Goal: Task Accomplishment & Management: Complete application form

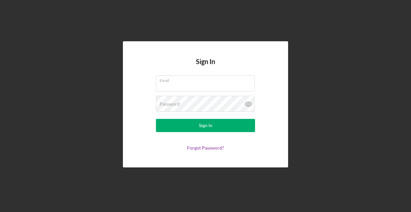
type input "[EMAIL_ADDRESS][DOMAIN_NAME]"
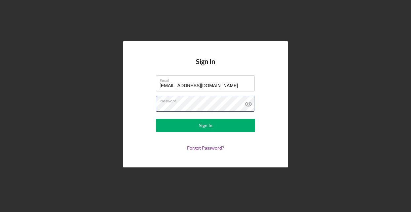
click at [156, 119] on button "Sign In" at bounding box center [205, 125] width 99 height 13
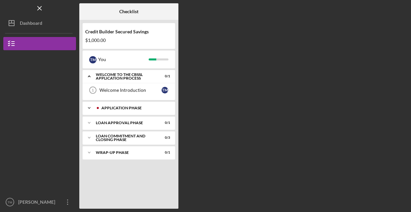
click at [98, 107] on div at bounding box center [98, 108] width 4 height 4
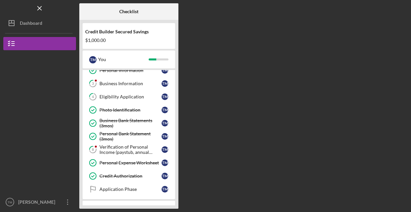
scroll to position [66, 0]
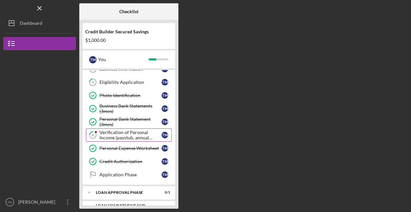
click at [116, 134] on div "Verification of Personal Income (paystub, annual benefits letter, etc)" at bounding box center [131, 135] width 62 height 11
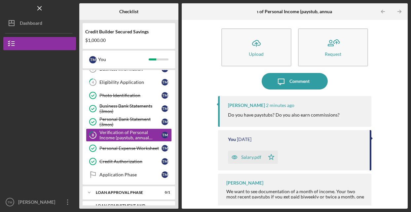
scroll to position [6, 0]
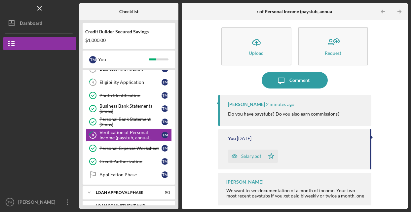
drag, startPoint x: 368, startPoint y: 145, endPoint x: 367, endPoint y: 156, distance: 10.9
click at [367, 156] on div "You [DATE] Salary.pdf Icon/Star" at bounding box center [295, 149] width 154 height 40
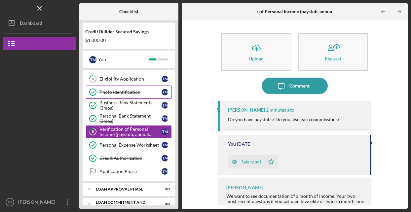
scroll to position [24, 0]
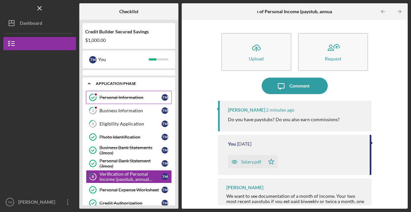
click at [113, 101] on link "Personal Information Personal Information T M" at bounding box center [129, 97] width 86 height 13
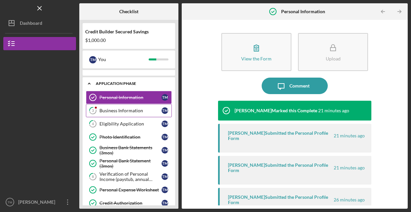
click at [141, 105] on link "3 Business Information T M" at bounding box center [129, 110] width 86 height 13
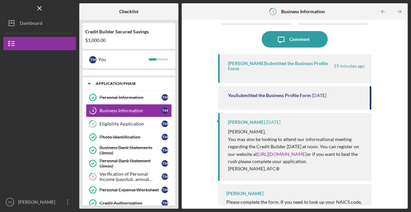
scroll to position [68, 0]
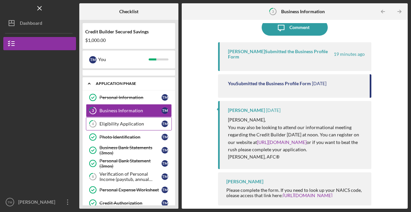
click at [114, 121] on div "Eligibility Application" at bounding box center [131, 123] width 62 height 5
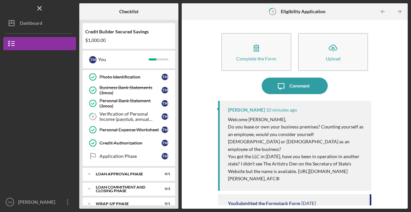
scroll to position [91, 0]
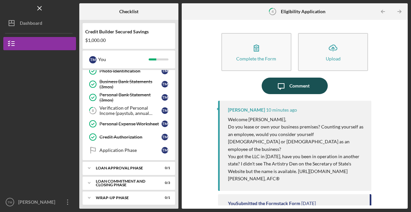
click at [282, 86] on icon "Icon/Message" at bounding box center [281, 86] width 17 height 17
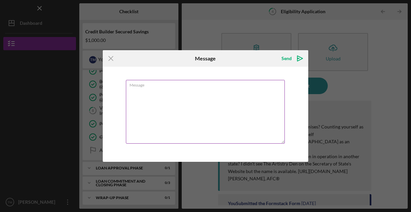
click at [203, 92] on textarea "Message" at bounding box center [205, 112] width 159 height 64
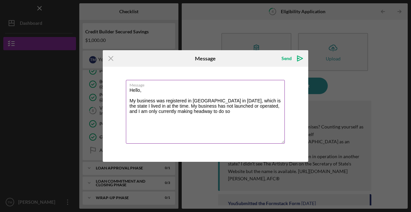
click at [237, 117] on textarea "Hello, My business was registered in [GEOGRAPHIC_DATA] in [DATE], which is the …" at bounding box center [205, 112] width 159 height 64
type textarea "Hello, My business was registered in [GEOGRAPHIC_DATA] in [DATE], which is the …"
click at [289, 64] on div "Send" at bounding box center [287, 58] width 10 height 13
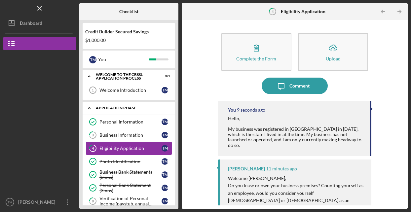
click at [120, 151] on link "4 Eligibility Application T M" at bounding box center [129, 148] width 86 height 13
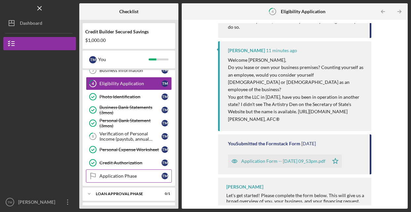
scroll to position [66, 0]
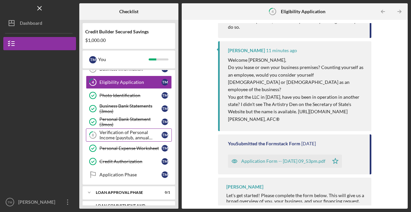
click at [133, 132] on div "Verification of Personal Income (paystub, annual benefits letter, etc)" at bounding box center [131, 135] width 62 height 11
